Goal: Information Seeking & Learning: Learn about a topic

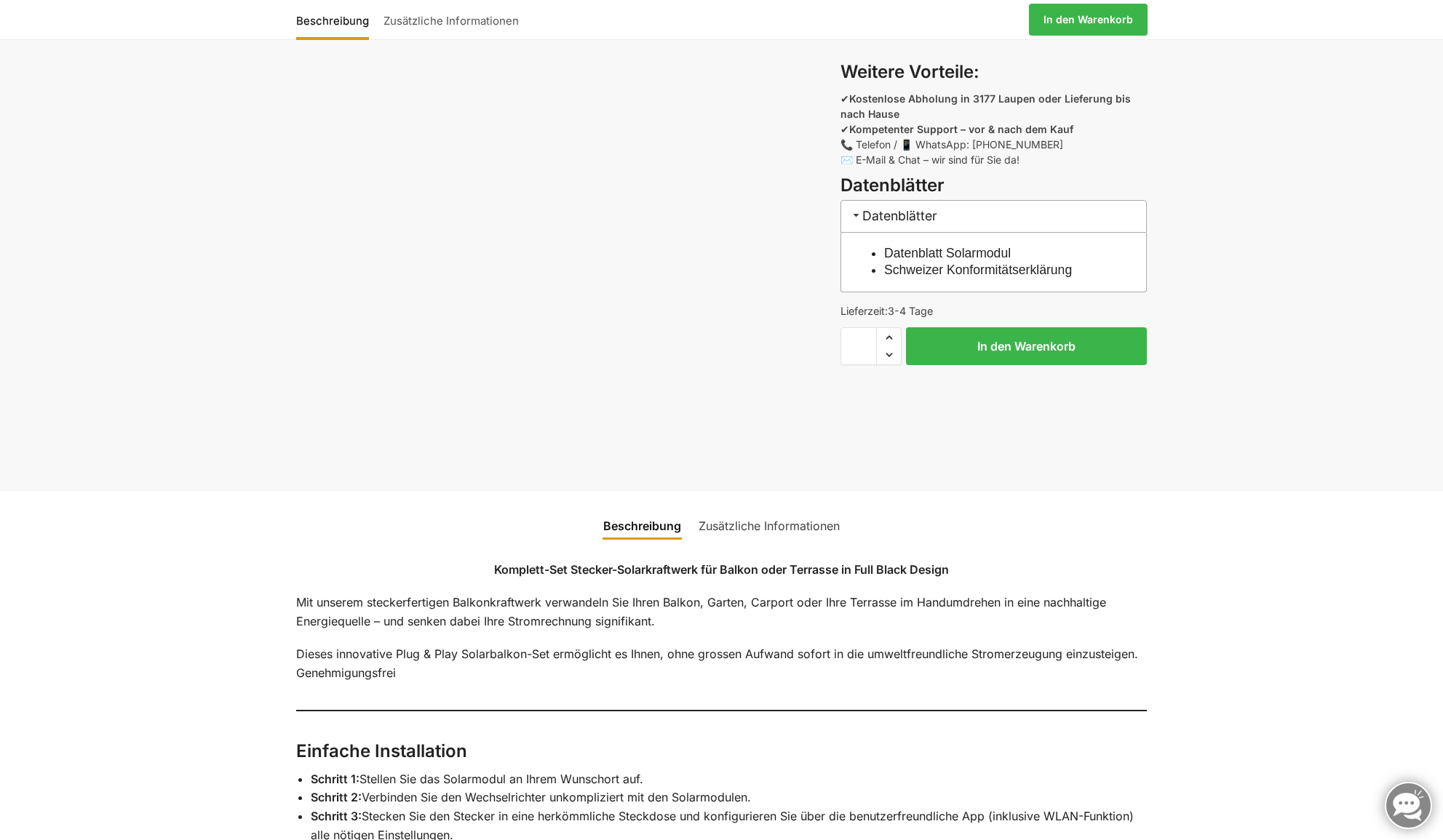
scroll to position [1035, 1]
click at [922, 254] on link "Datenblatt Solarmodul" at bounding box center [948, 255] width 127 height 15
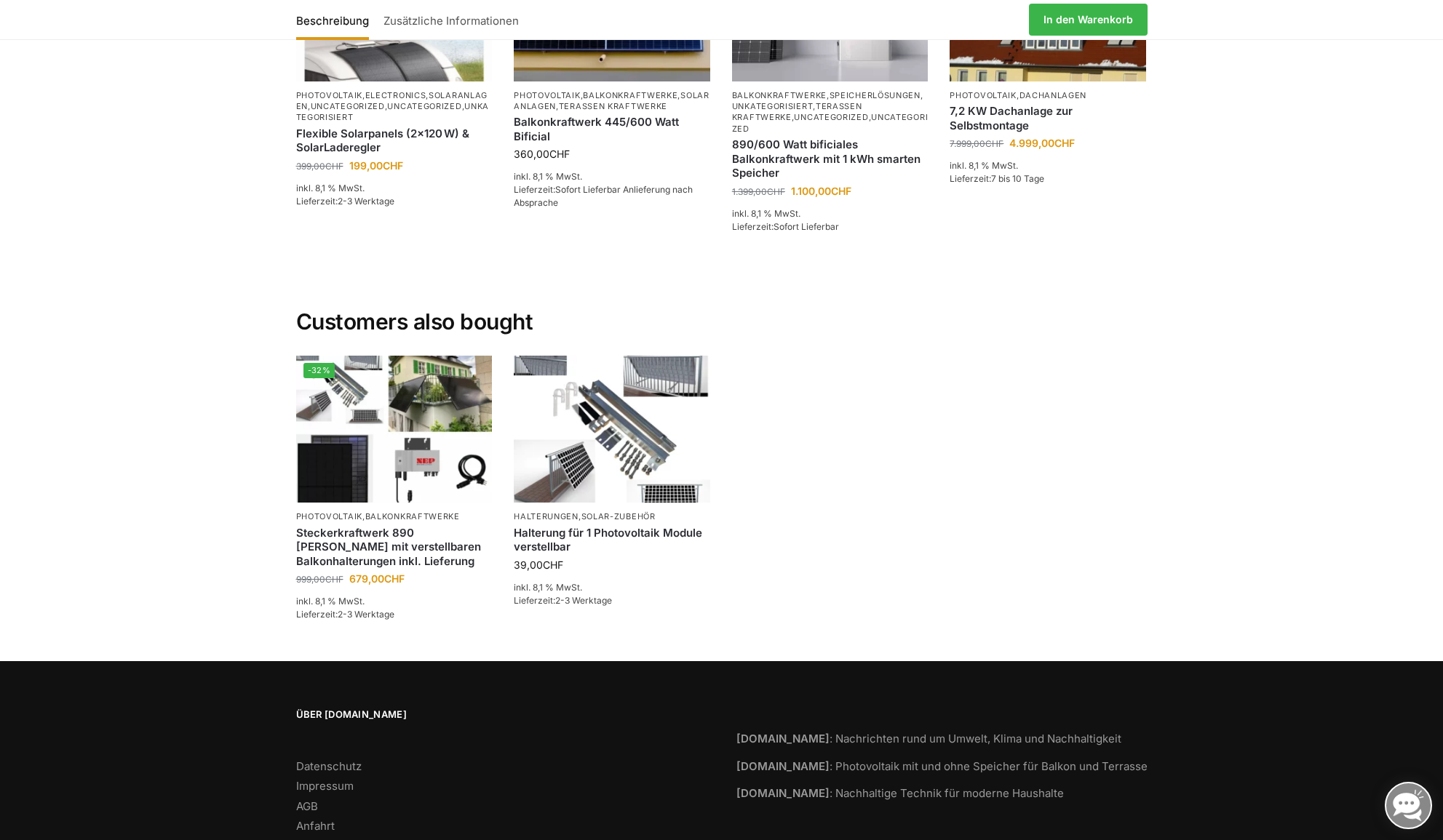
scroll to position [3325, 0]
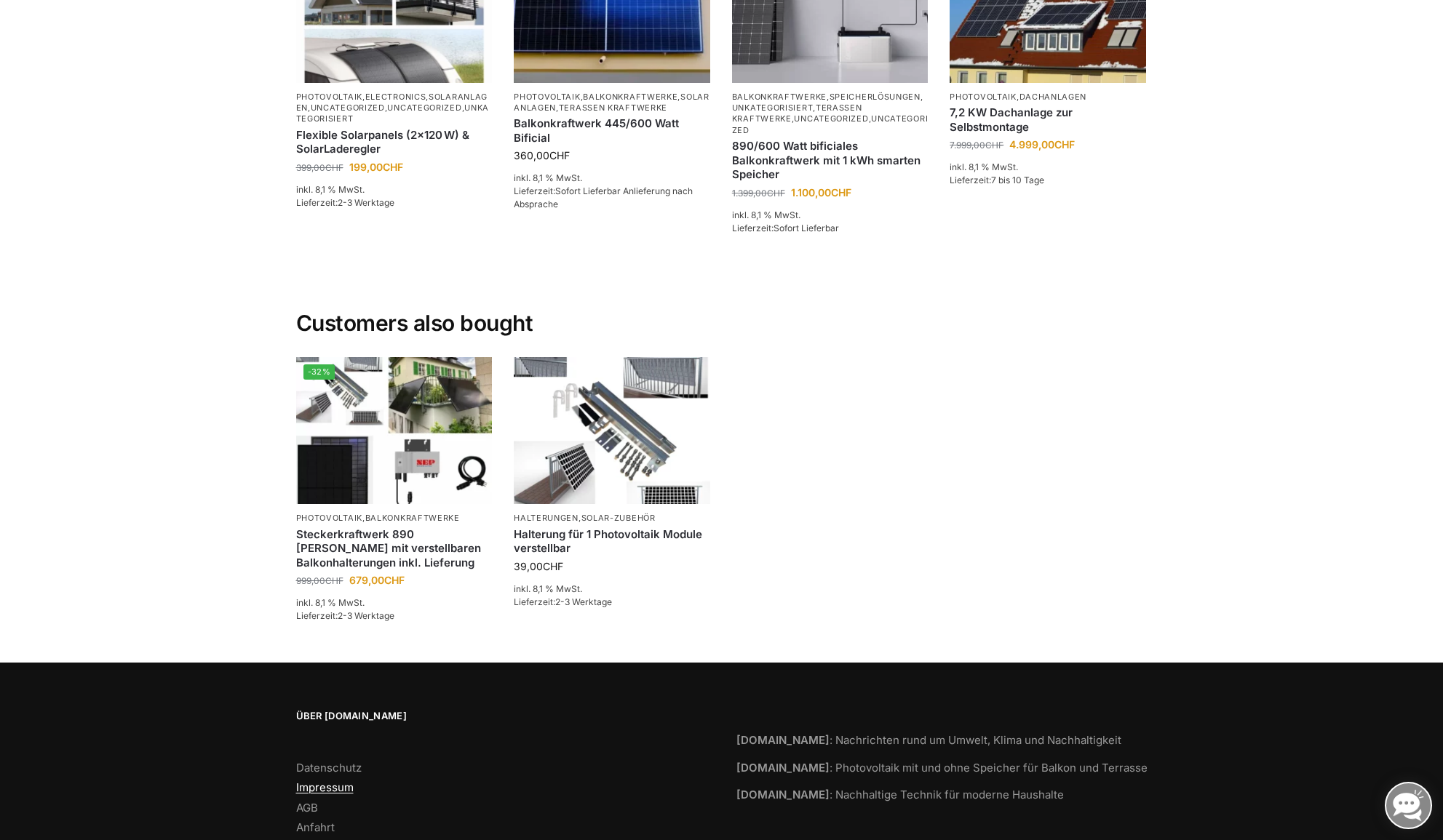
click at [313, 781] on link "Impressum" at bounding box center [325, 788] width 57 height 14
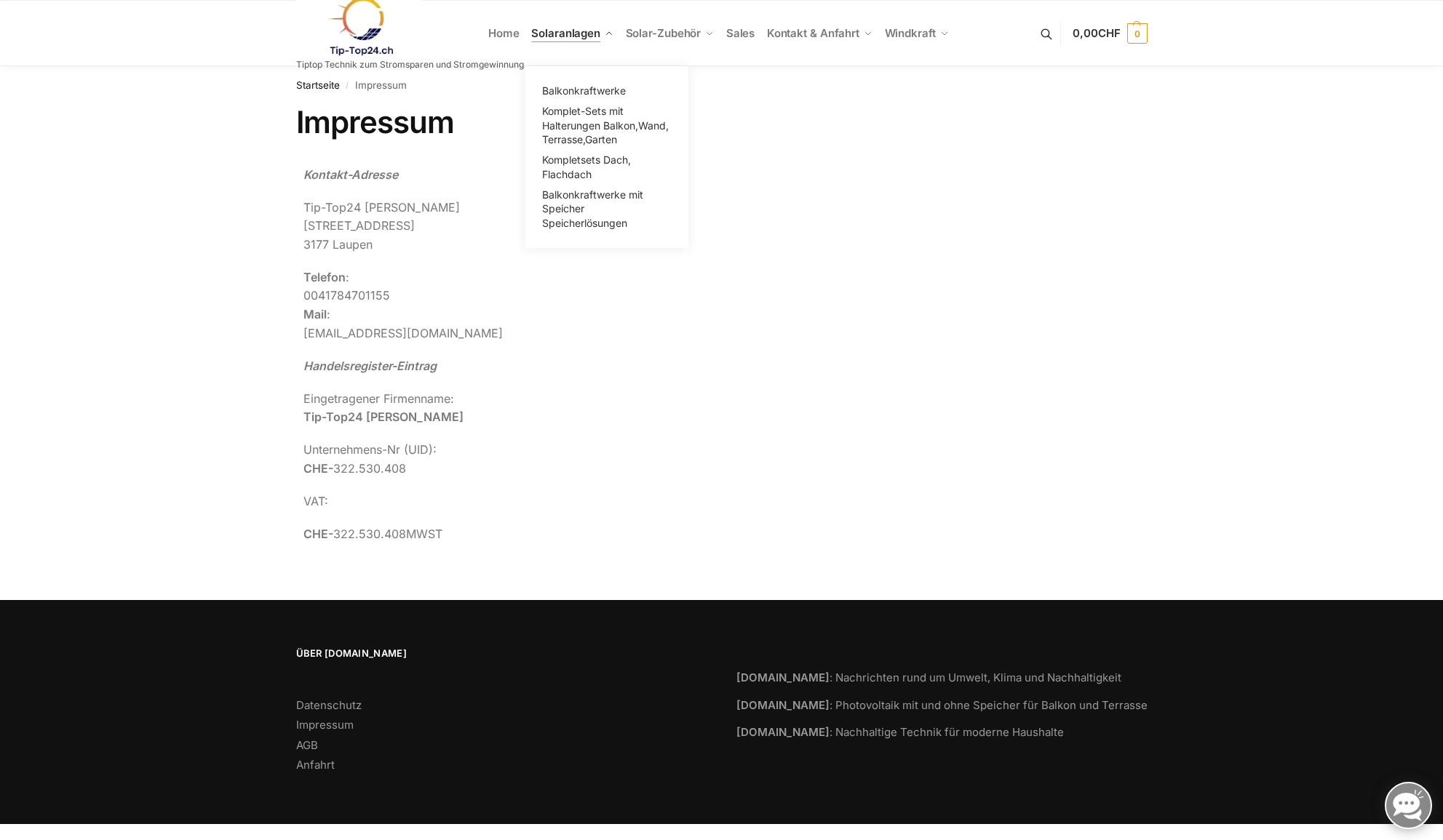
scroll to position [1, 0]
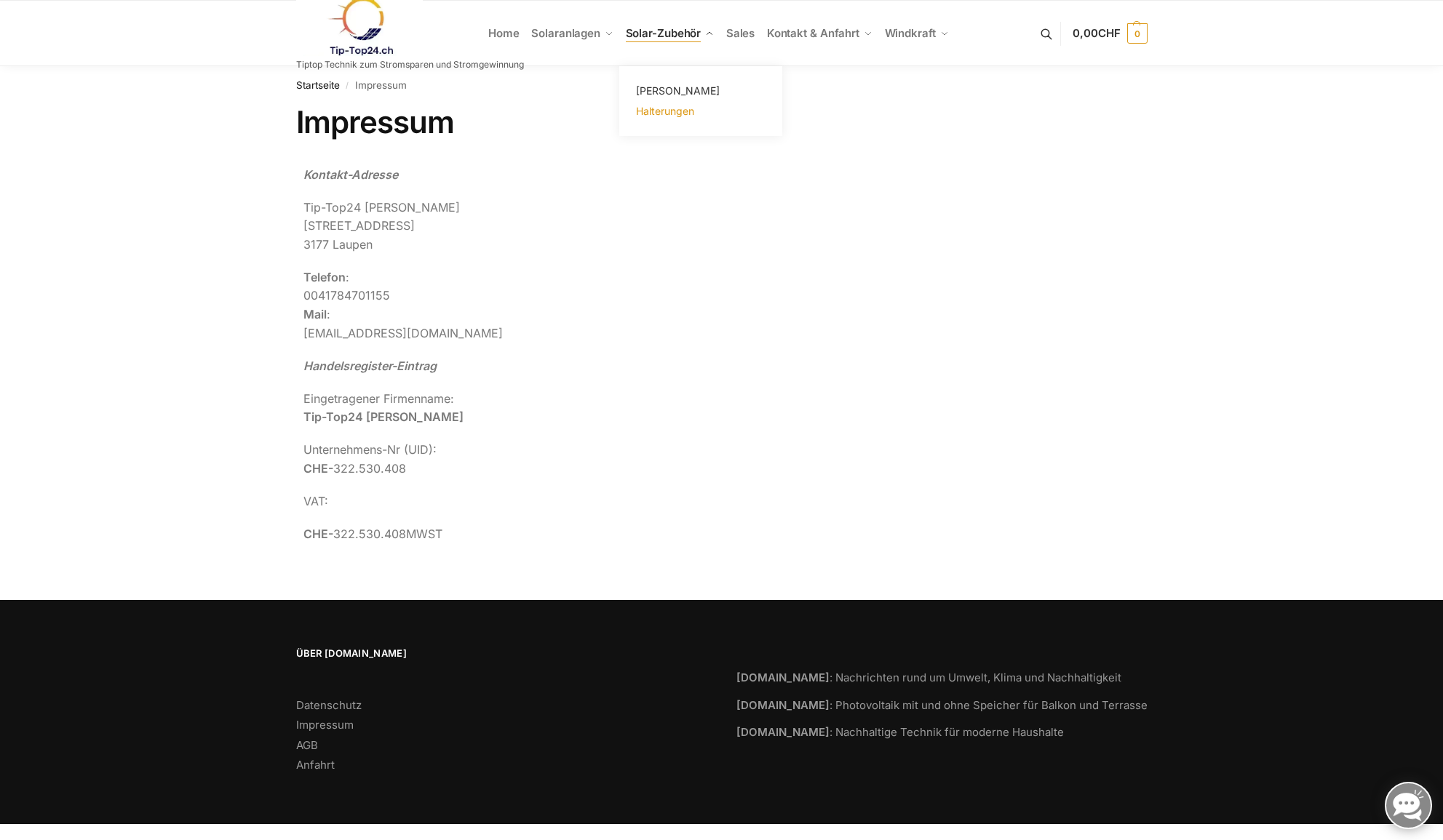
click at [662, 110] on span "Halterungen" at bounding box center [665, 110] width 58 height 13
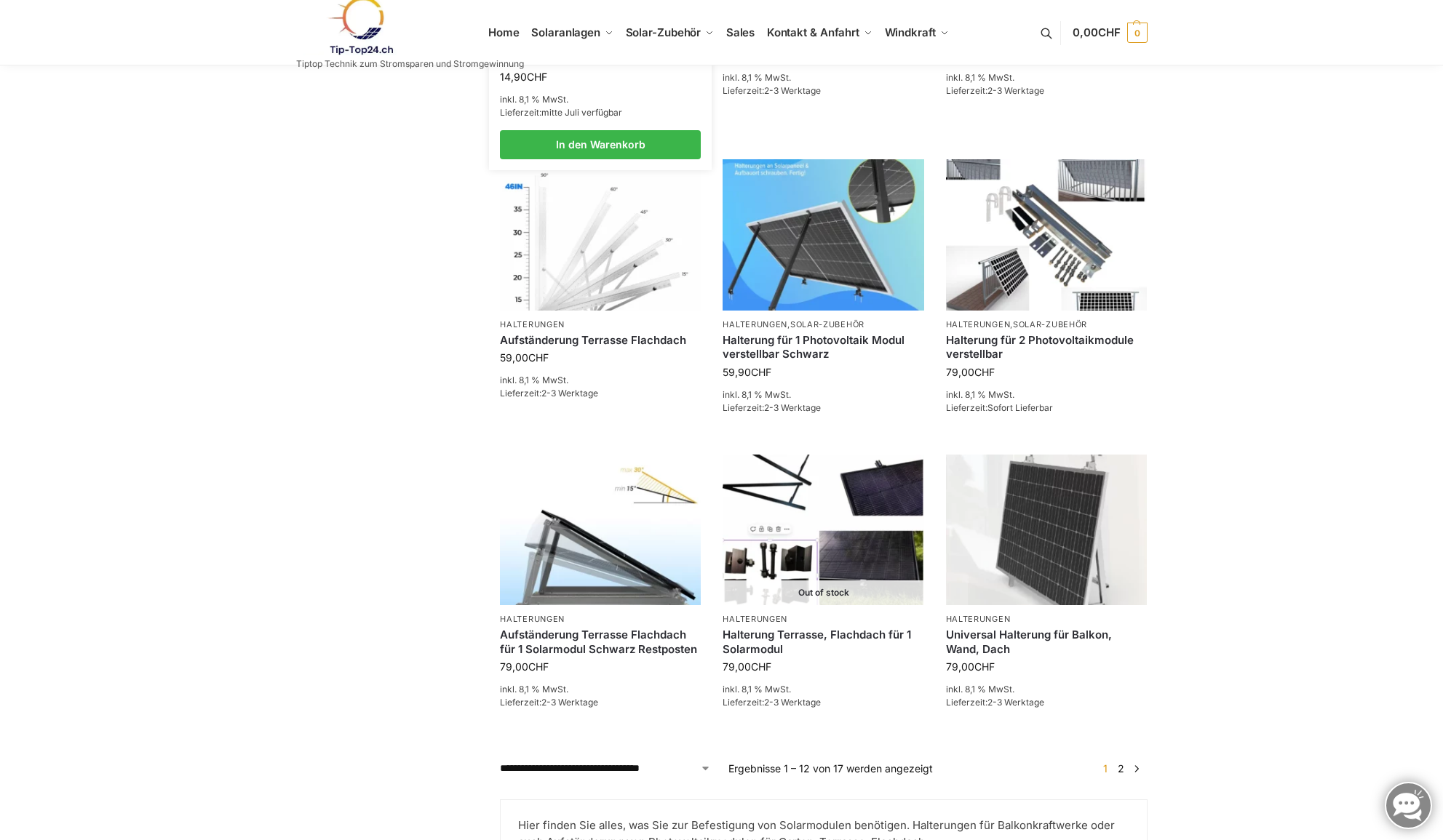
scroll to position [937, 0]
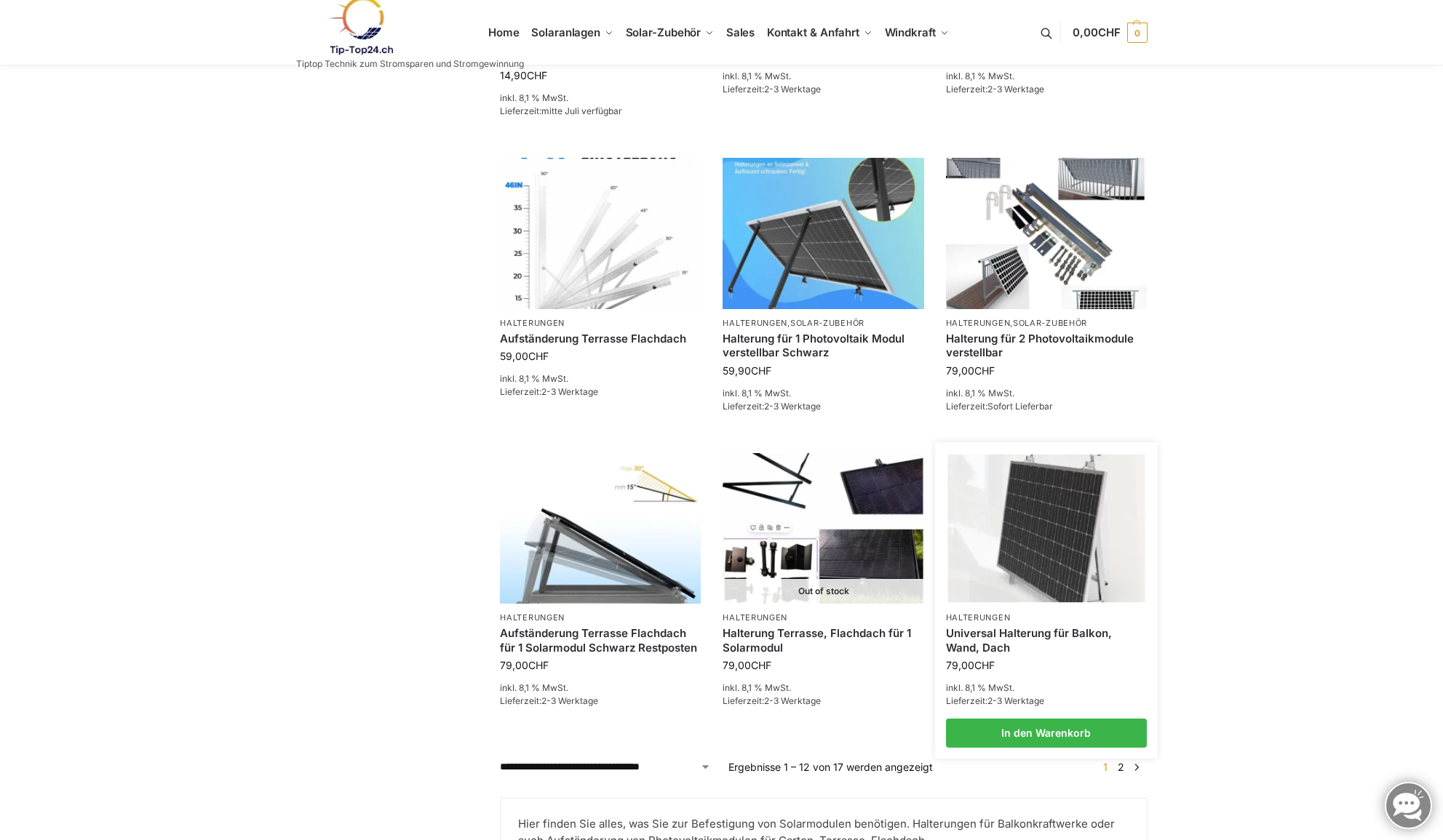
click at [1029, 504] on img at bounding box center [1046, 529] width 197 height 148
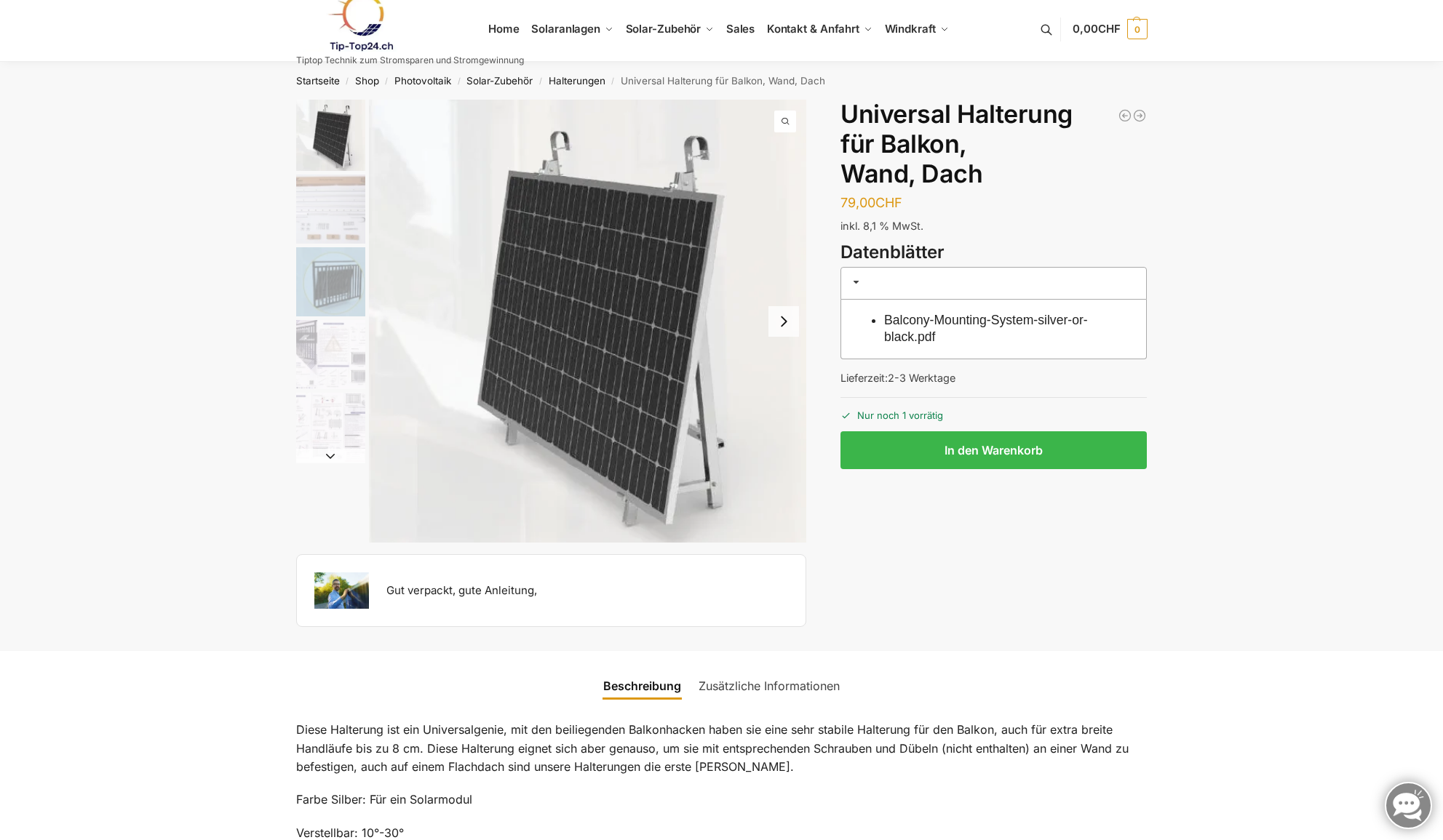
scroll to position [3, 1]
click at [784, 322] on button "Next slide" at bounding box center [783, 323] width 31 height 31
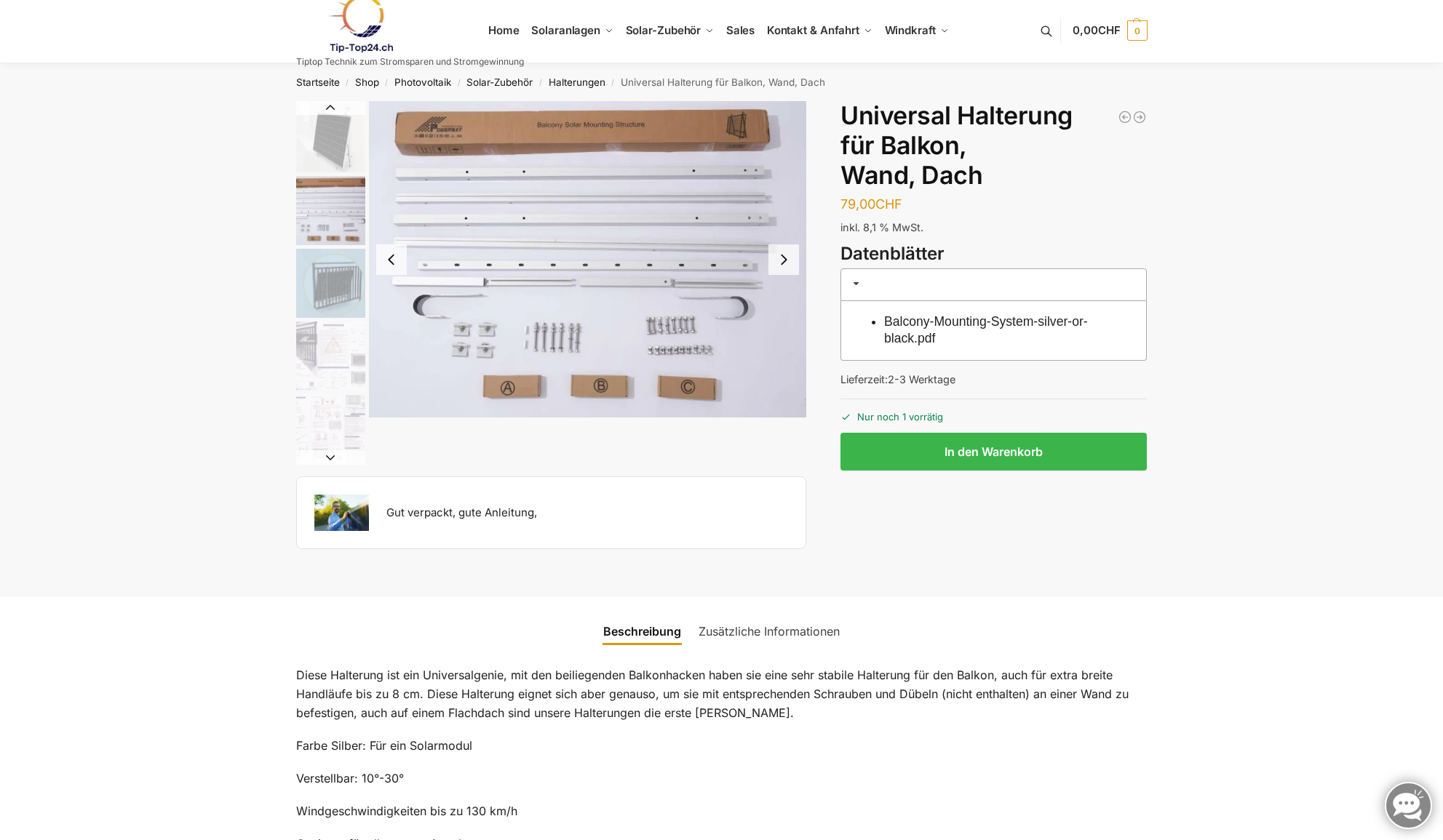
scroll to position [5, 0]
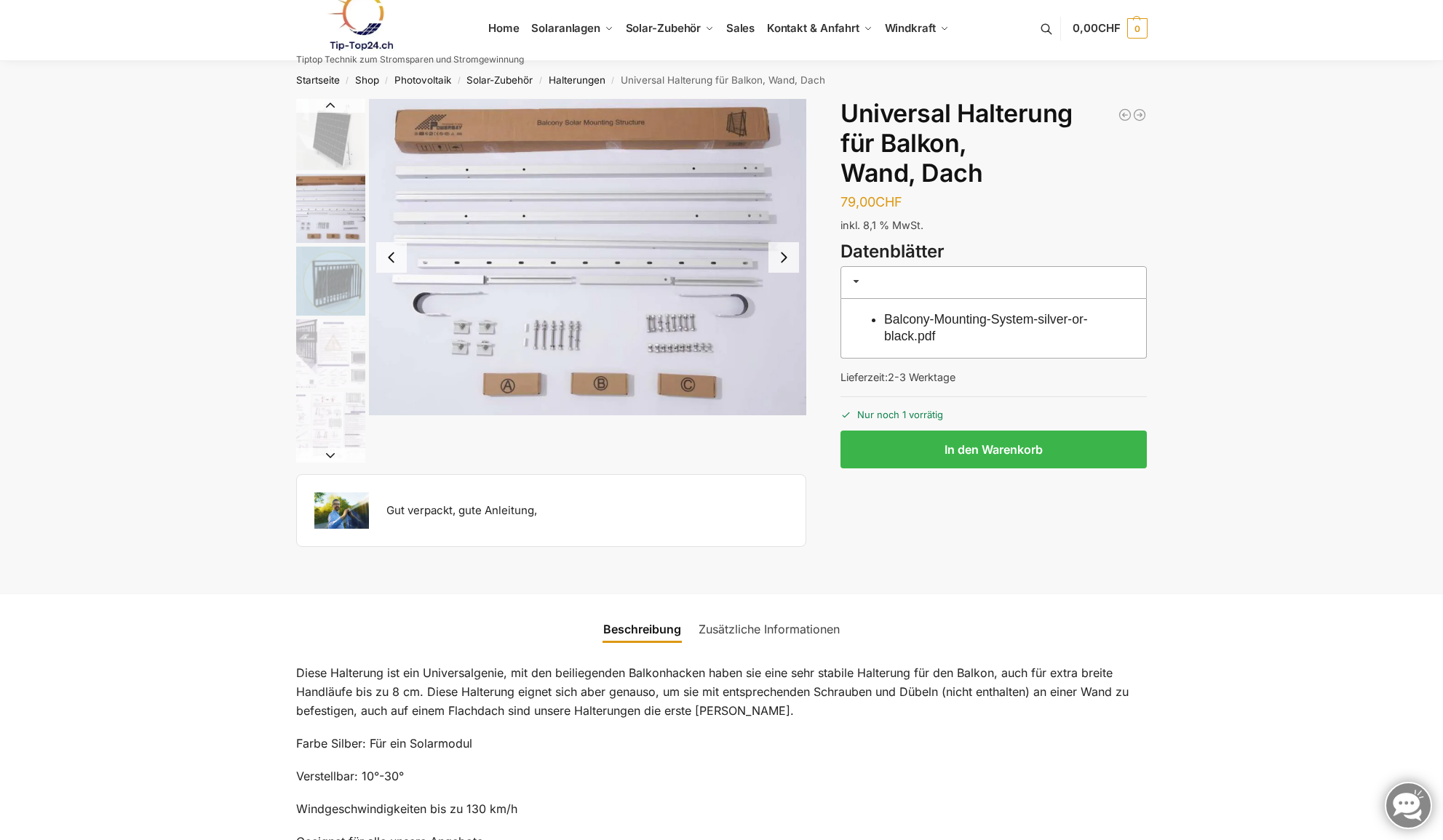
click at [784, 259] on button "Next slide" at bounding box center [783, 257] width 31 height 31
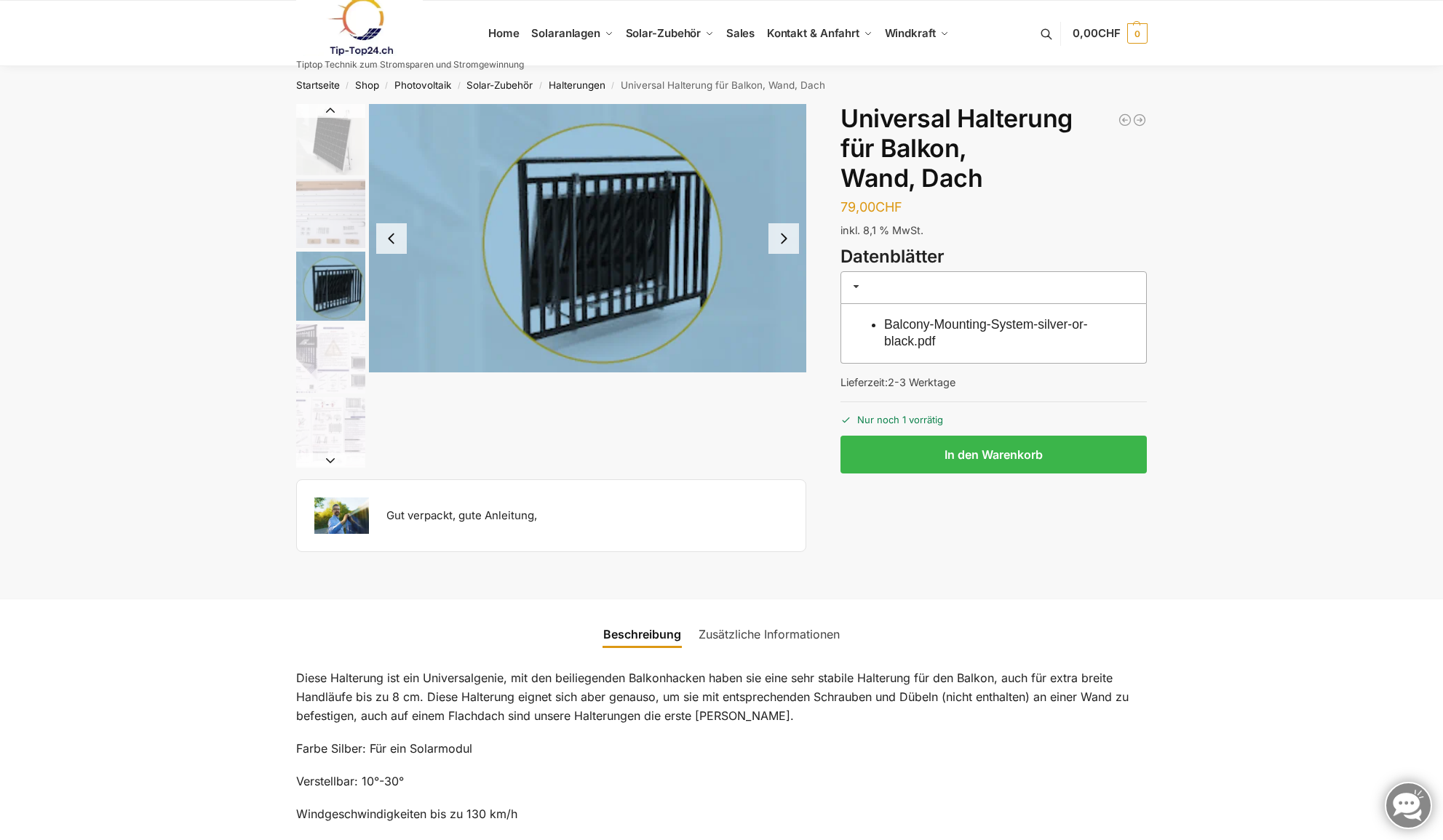
scroll to position [6, 0]
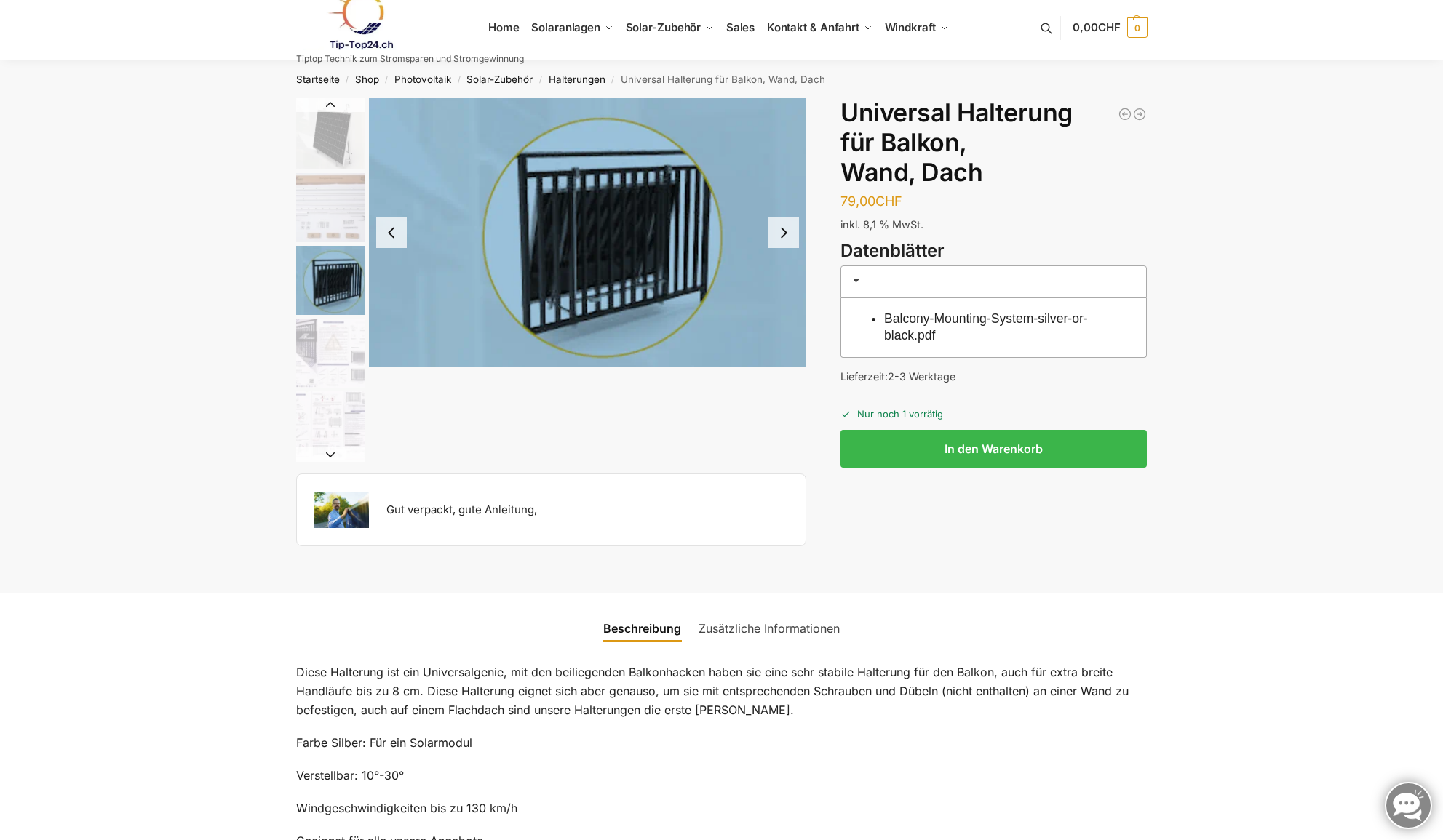
click at [783, 233] on button "Next slide" at bounding box center [783, 232] width 31 height 31
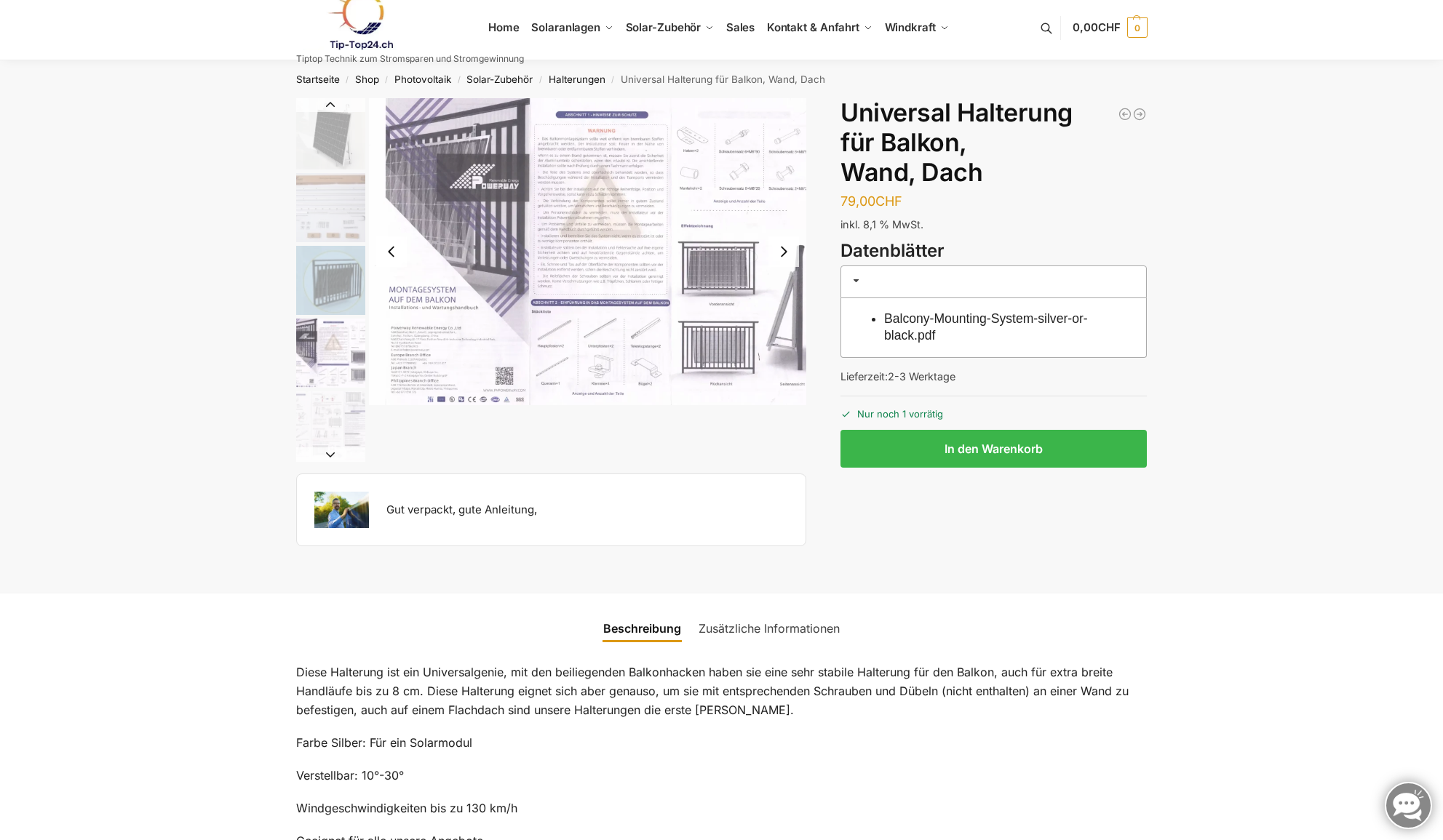
scroll to position [7, 0]
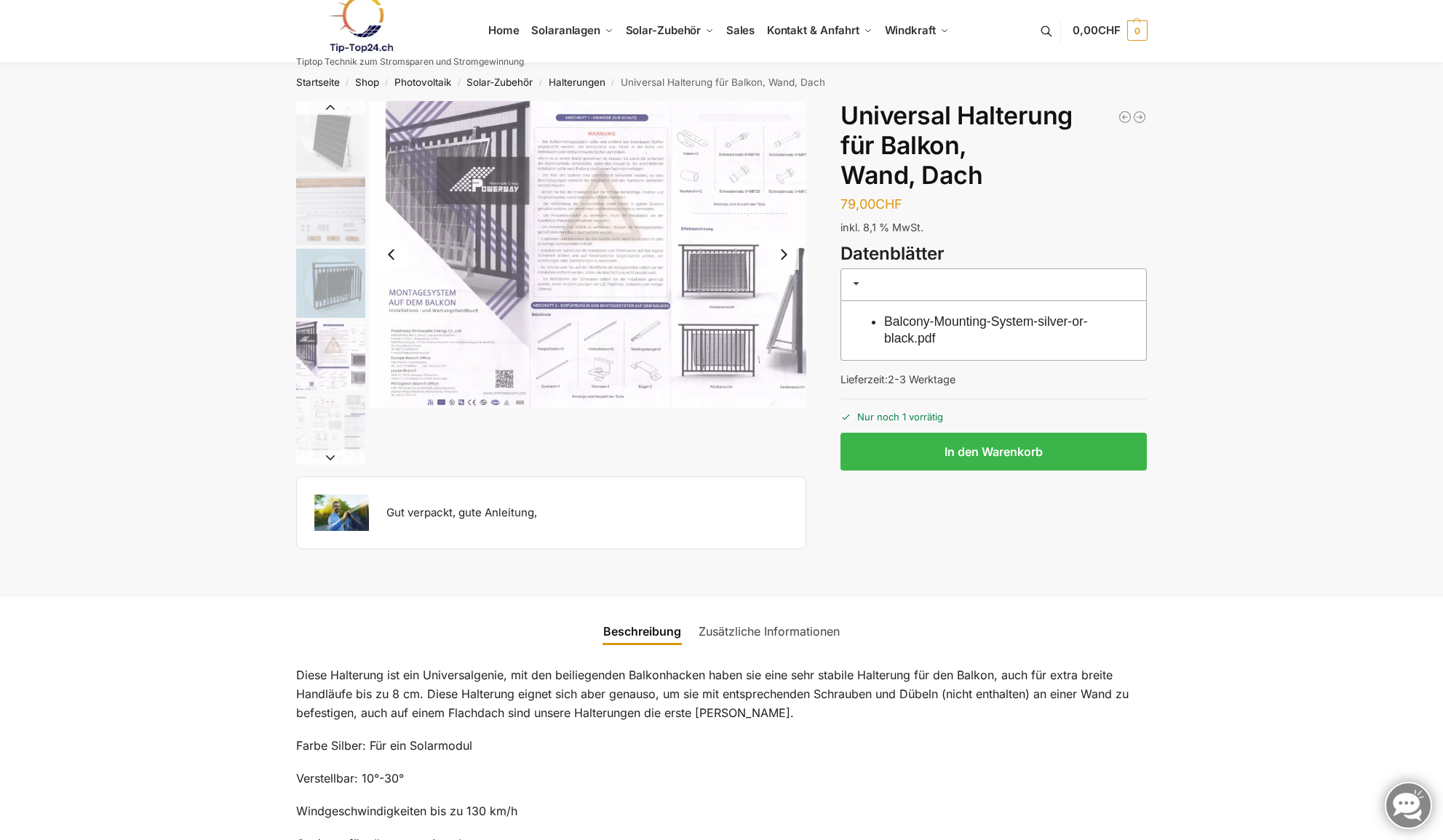
click at [780, 247] on button "Next slide" at bounding box center [783, 254] width 31 height 31
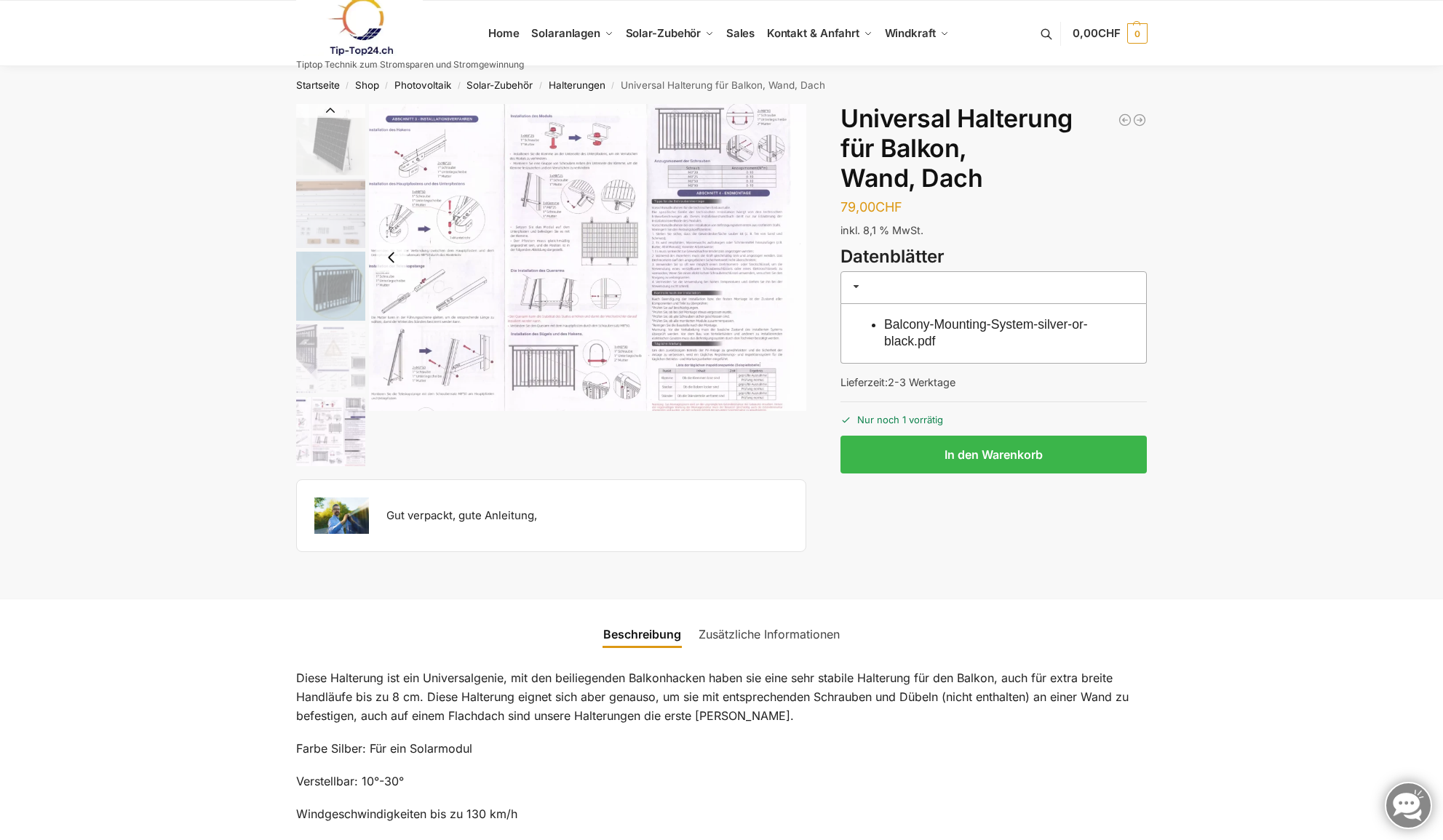
scroll to position [-1, 1]
click at [720, 269] on img "5 / 5" at bounding box center [588, 258] width 438 height 307
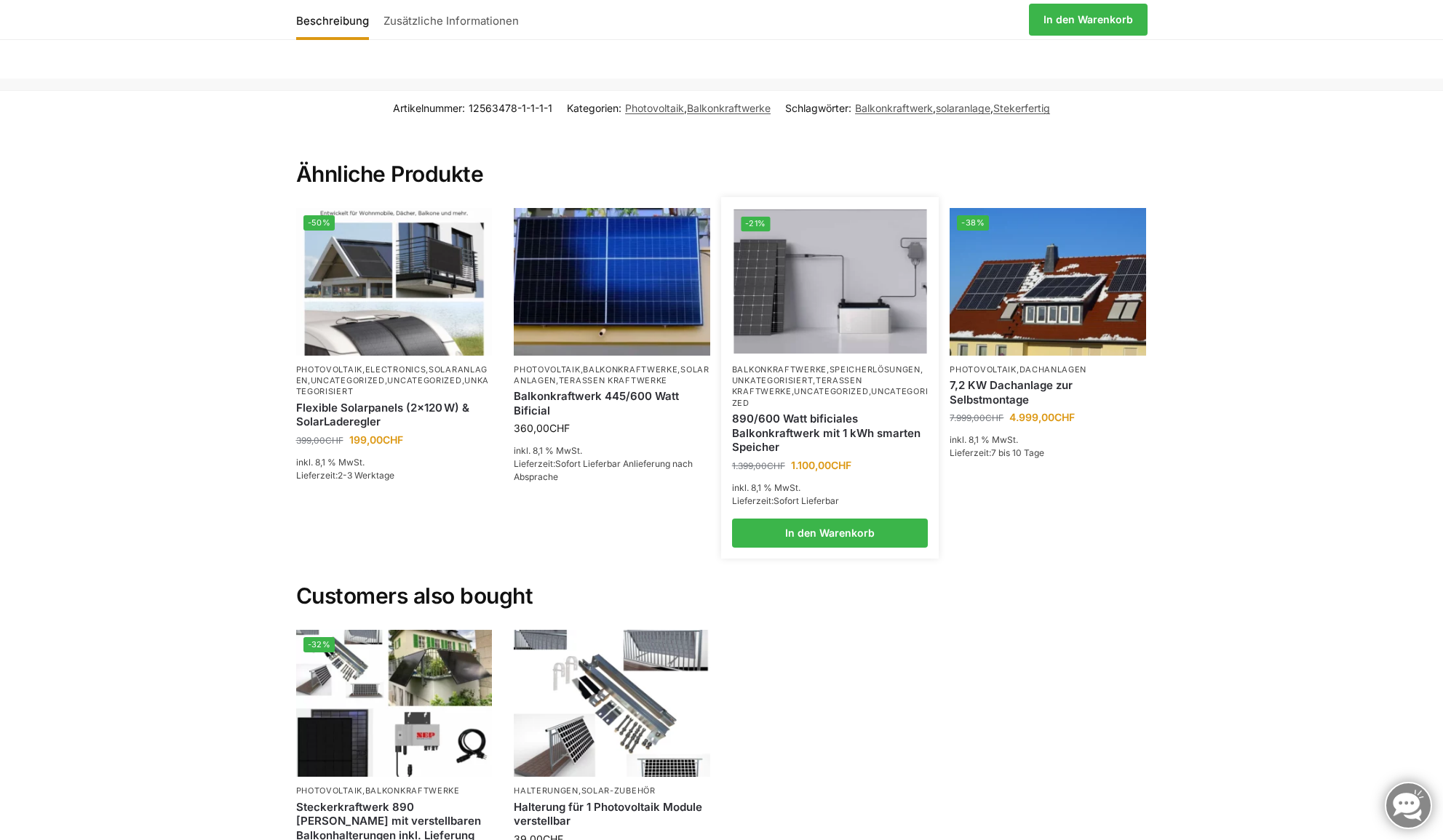
scroll to position [3046, 0]
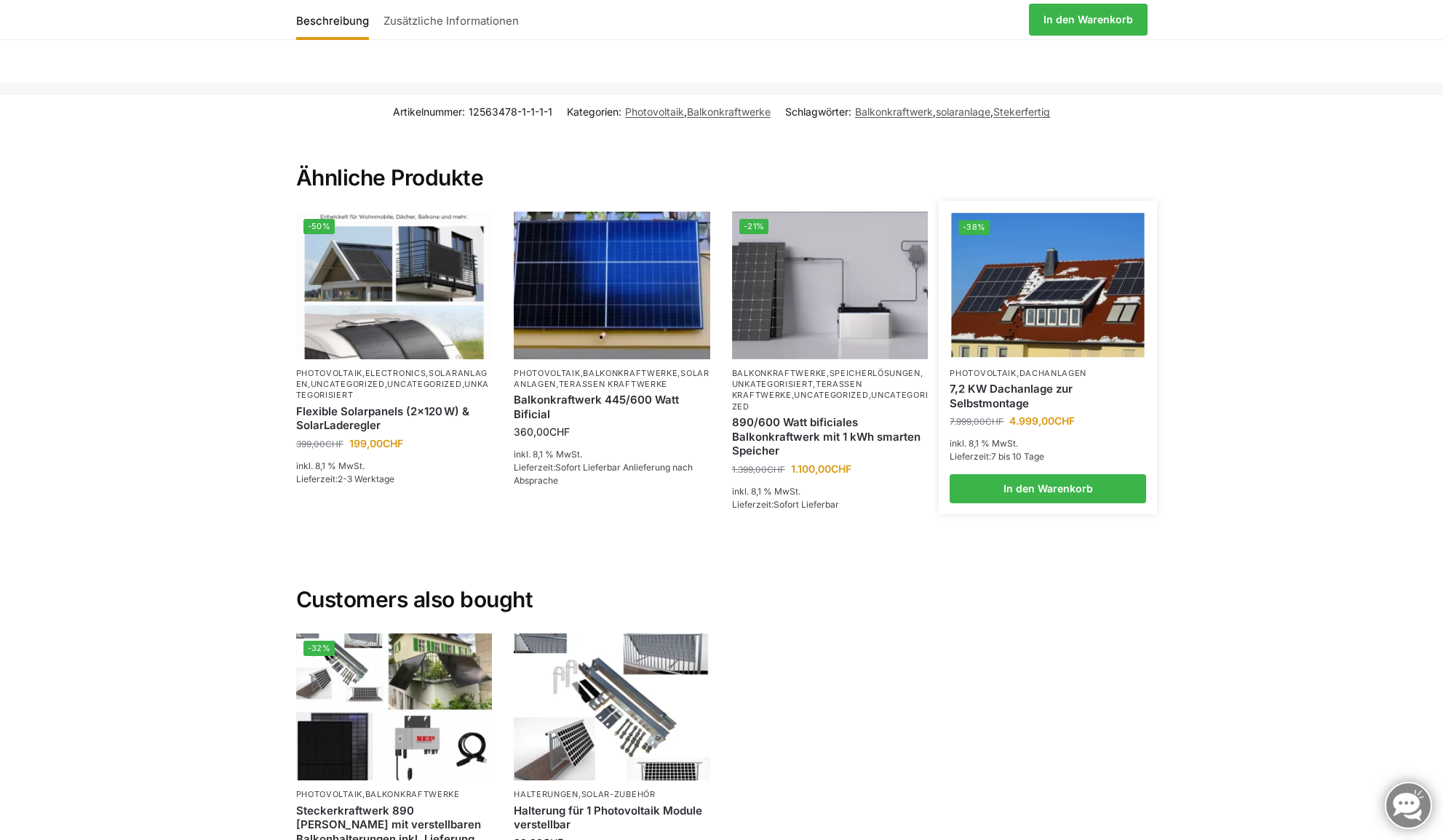
click at [976, 382] on link "7,2 KW Dachanlage zur Selbstmontage" at bounding box center [1047, 396] width 196 height 29
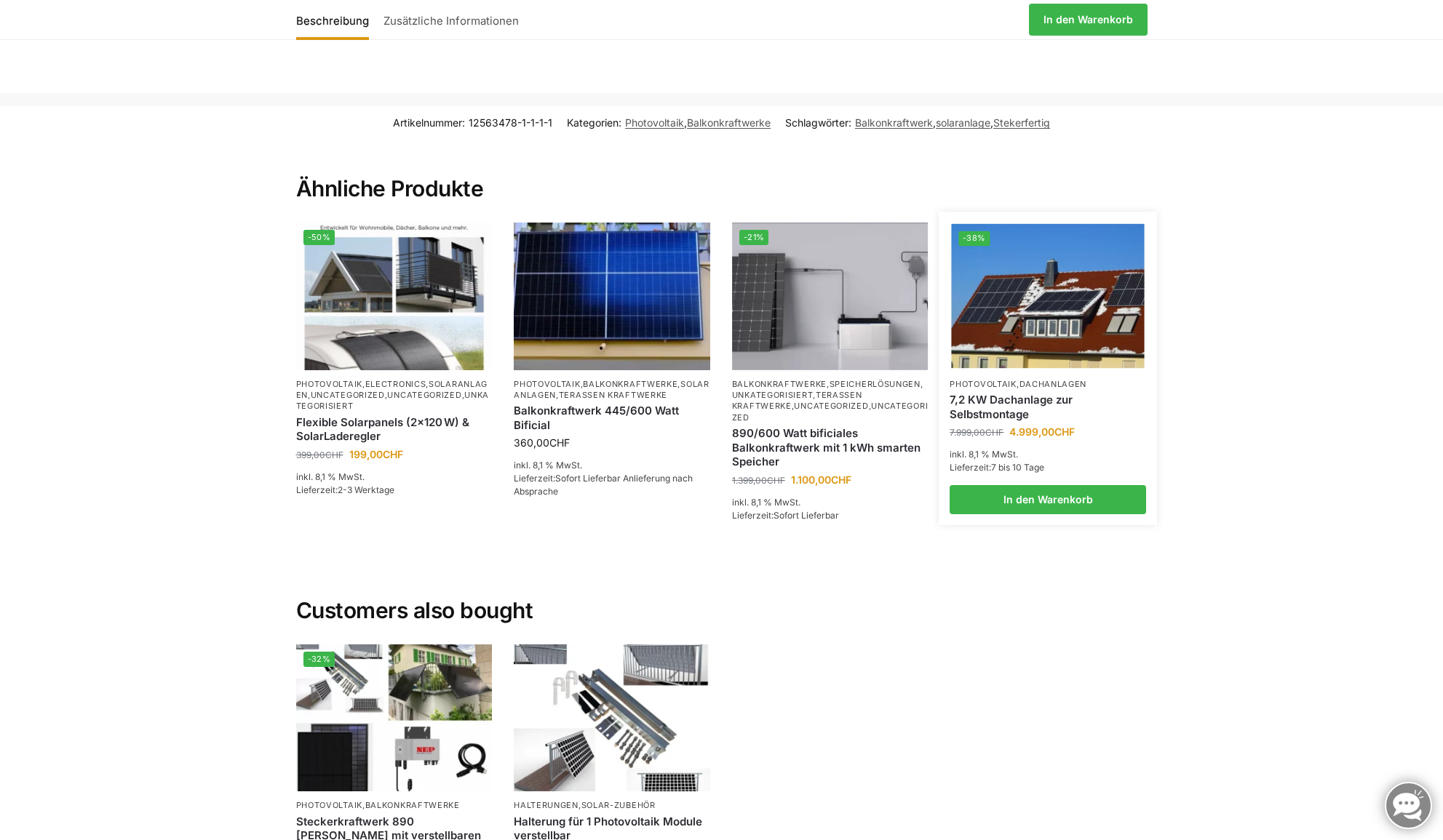
scroll to position [3040, 0]
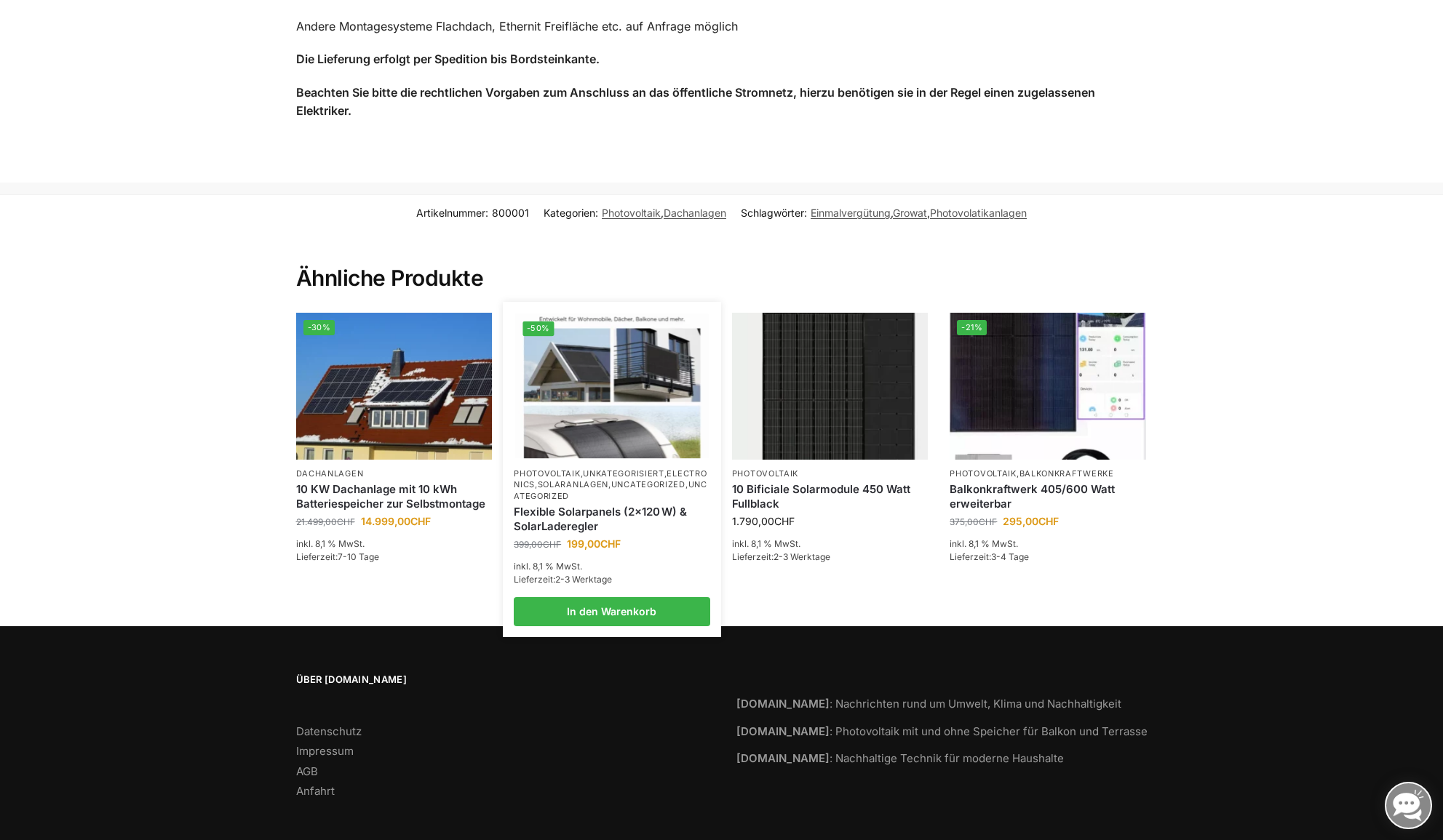
scroll to position [1201, 0]
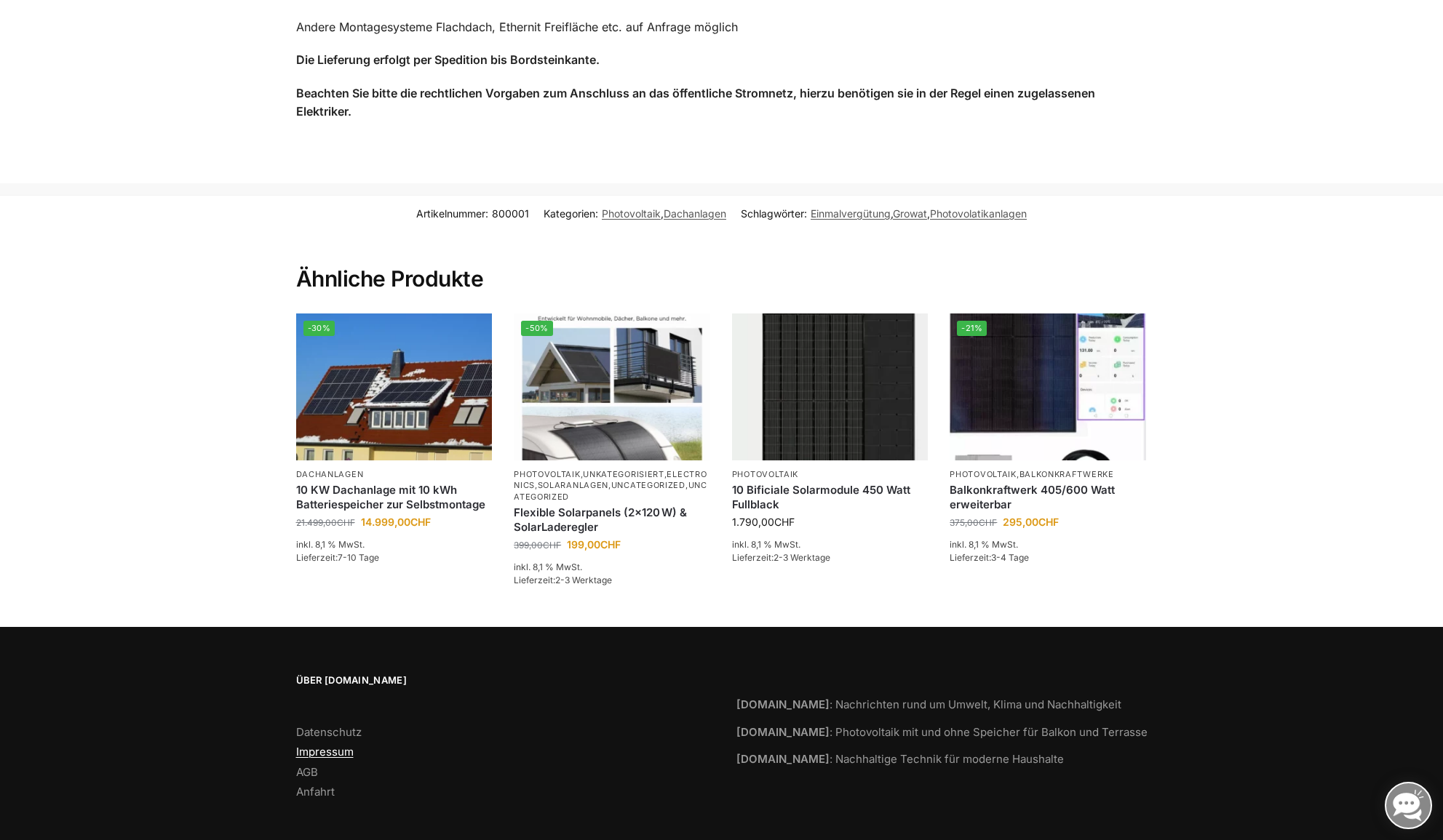
click at [330, 745] on link "Impressum" at bounding box center [325, 752] width 57 height 14
